Goal: Task Accomplishment & Management: Use online tool/utility

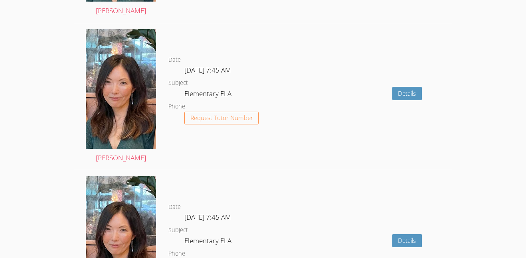
scroll to position [1603, 0]
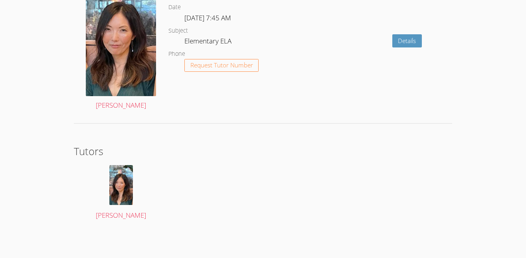
click at [204, 116] on div "Date Fri Nov 7, 7:45 AM Subject Elementary ELA Phone Request Tutor Number" at bounding box center [234, 43] width 133 height 147
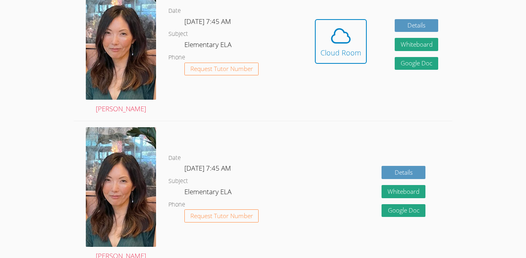
scroll to position [285, 0]
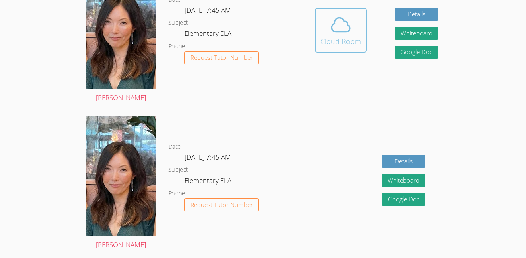
click at [346, 40] on div "Cloud Room" at bounding box center [341, 41] width 41 height 11
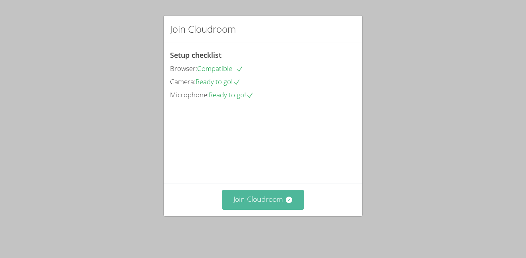
click at [281, 204] on button "Join Cloudroom" at bounding box center [263, 200] width 82 height 20
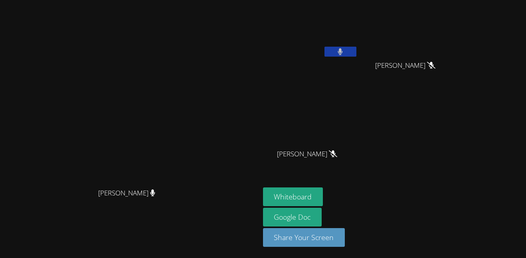
click at [356, 52] on button at bounding box center [341, 52] width 32 height 10
click at [323, 199] on button "Whiteboard" at bounding box center [293, 197] width 60 height 19
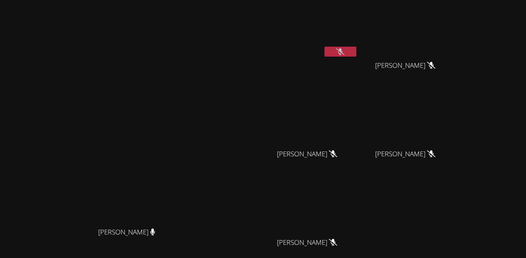
click at [344, 49] on icon at bounding box center [340, 51] width 8 height 7
click at [356, 55] on button at bounding box center [341, 52] width 32 height 10
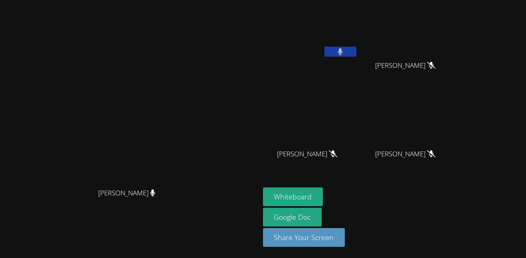
click at [343, 53] on icon at bounding box center [340, 51] width 5 height 7
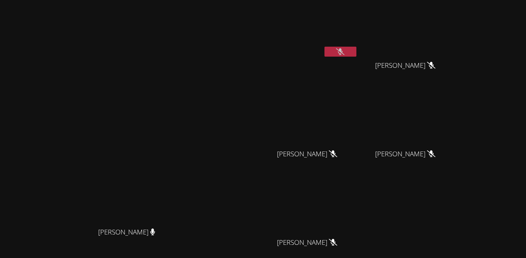
click at [344, 50] on icon at bounding box center [340, 51] width 8 height 7
click at [343, 53] on icon at bounding box center [340, 51] width 5 height 7
click at [358, 46] on video at bounding box center [310, 29] width 95 height 53
click at [356, 47] on button at bounding box center [341, 52] width 32 height 10
click at [356, 55] on button at bounding box center [341, 52] width 32 height 10
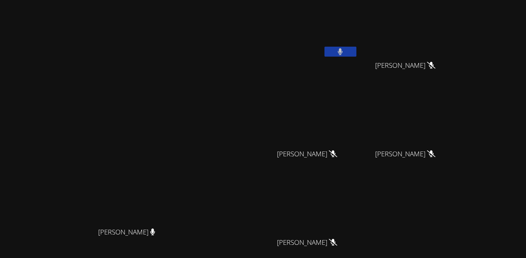
click at [343, 50] on icon at bounding box center [340, 51] width 5 height 7
click at [356, 54] on button at bounding box center [341, 52] width 32 height 10
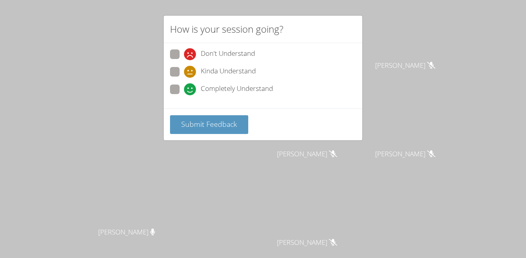
click at [184, 95] on span at bounding box center [184, 95] width 0 height 0
click at [184, 91] on input "Completely Understand" at bounding box center [187, 88] width 7 height 7
radio input "true"
click at [241, 124] on button "Submit Feedback" at bounding box center [209, 124] width 78 height 19
